Goal: Find specific page/section: Find specific page/section

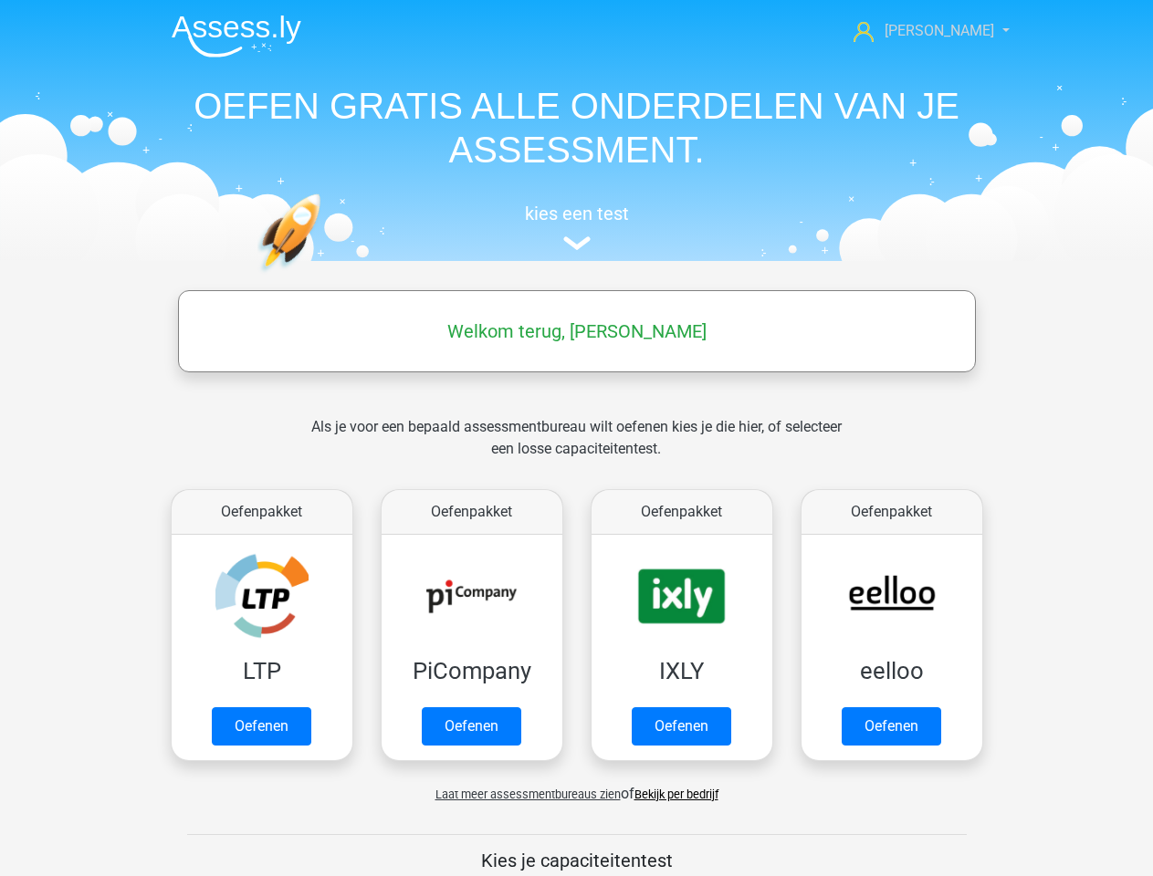
click at [944, 31] on span "[PERSON_NAME]" at bounding box center [939, 30] width 110 height 17
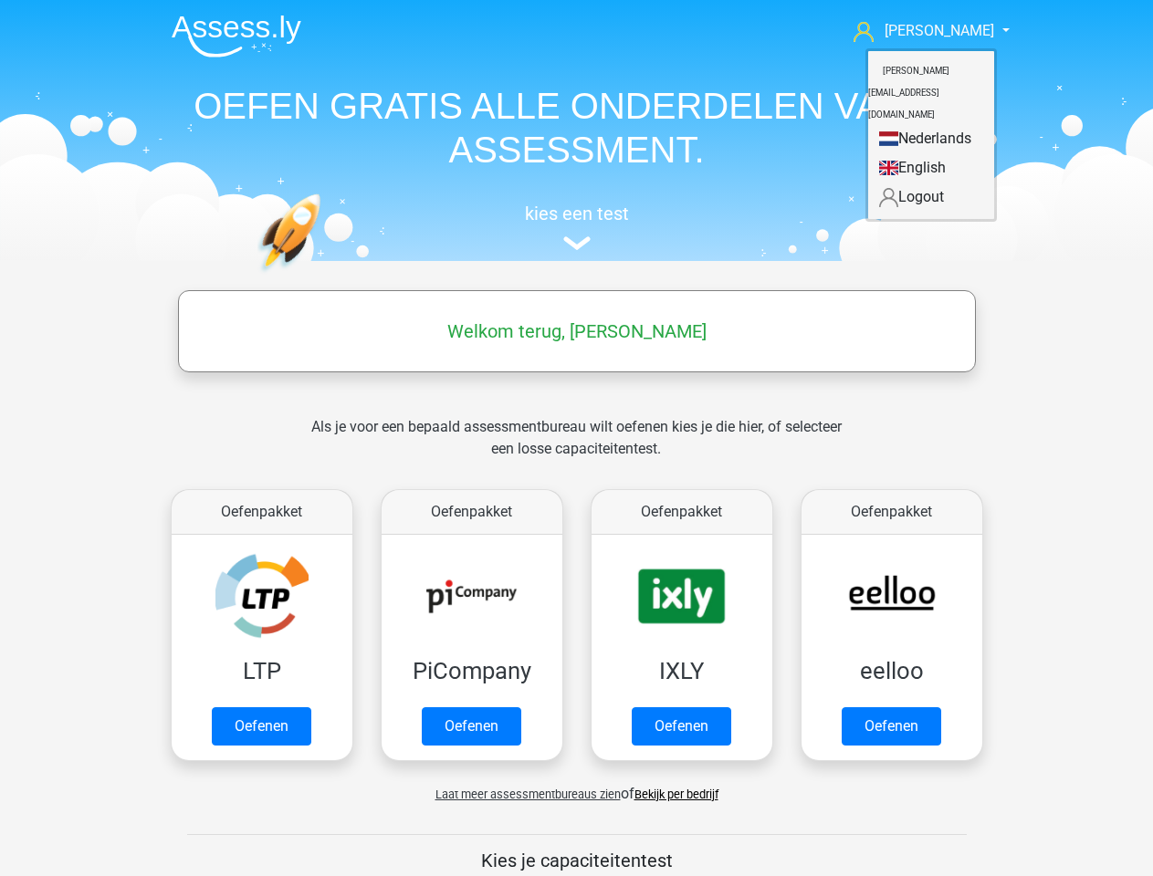
click at [523, 794] on span "Laat meer assessmentbureaus zien" at bounding box center [527, 795] width 185 height 14
